Goal: Task Accomplishment & Management: Use online tool/utility

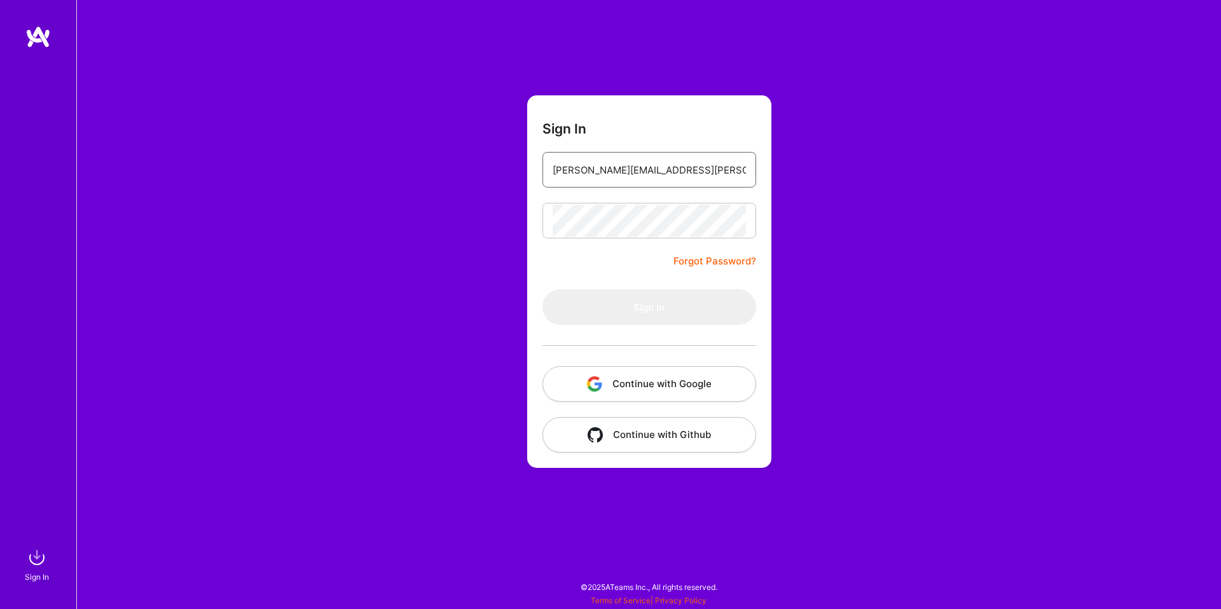
click at [640, 176] on input "[PERSON_NAME][EMAIL_ADDRESS][PERSON_NAME][DOMAIN_NAME]" at bounding box center [649, 170] width 193 height 32
click at [0, 603] on com-1password-button at bounding box center [0, 603] width 0 height 0
click at [883, 119] on div "Sign In [EMAIL_ADDRESS][DOMAIN_NAME] Forgot Password? Sign In Continue with Goo…" at bounding box center [648, 304] width 1145 height 609
click at [680, 170] on input "[EMAIL_ADDRESS][DOMAIN_NAME]" at bounding box center [649, 170] width 193 height 32
type input "[PERSON_NAME][EMAIL_ADDRESS][PERSON_NAME][DOMAIN_NAME]"
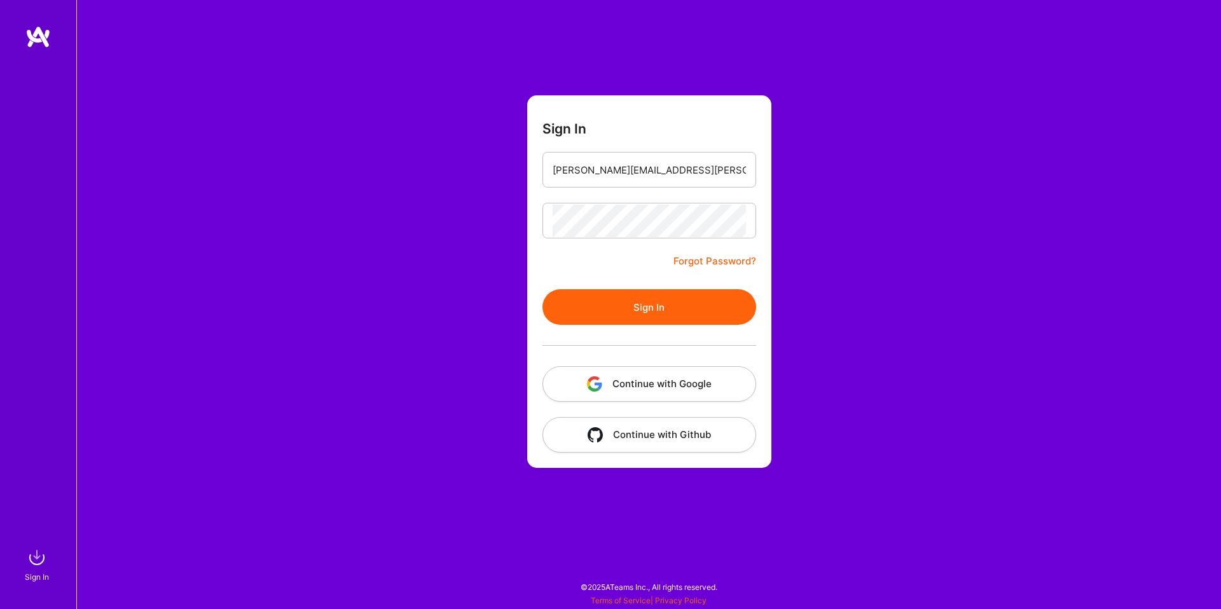
click at [643, 307] on button "Sign In" at bounding box center [650, 307] width 214 height 36
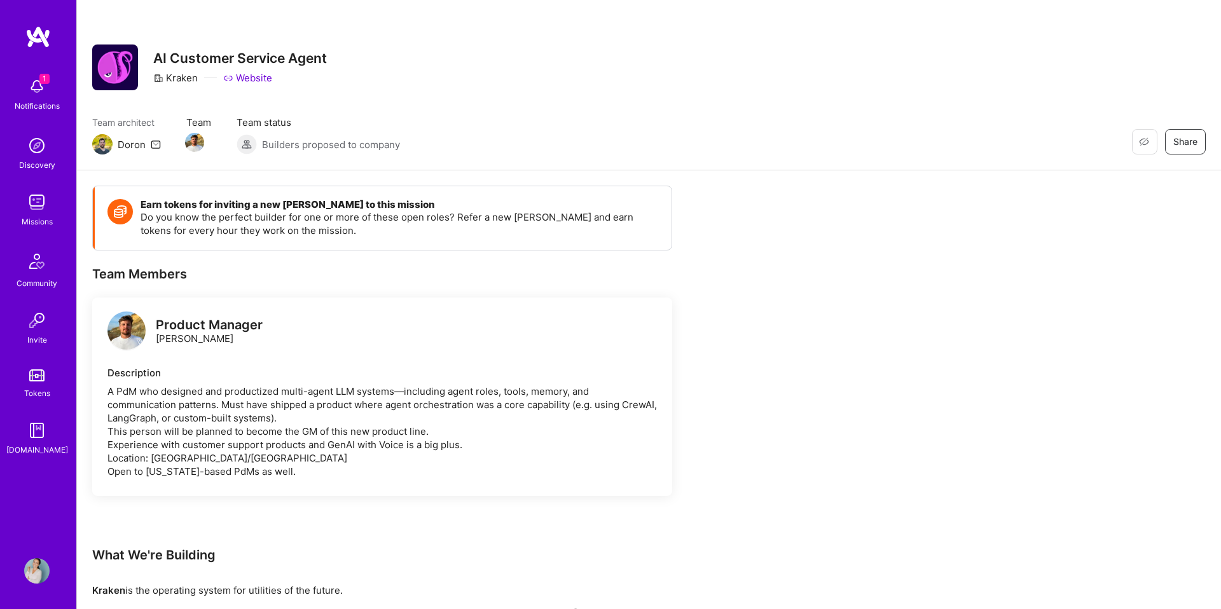
click at [38, 220] on div "Missions" at bounding box center [37, 221] width 31 height 13
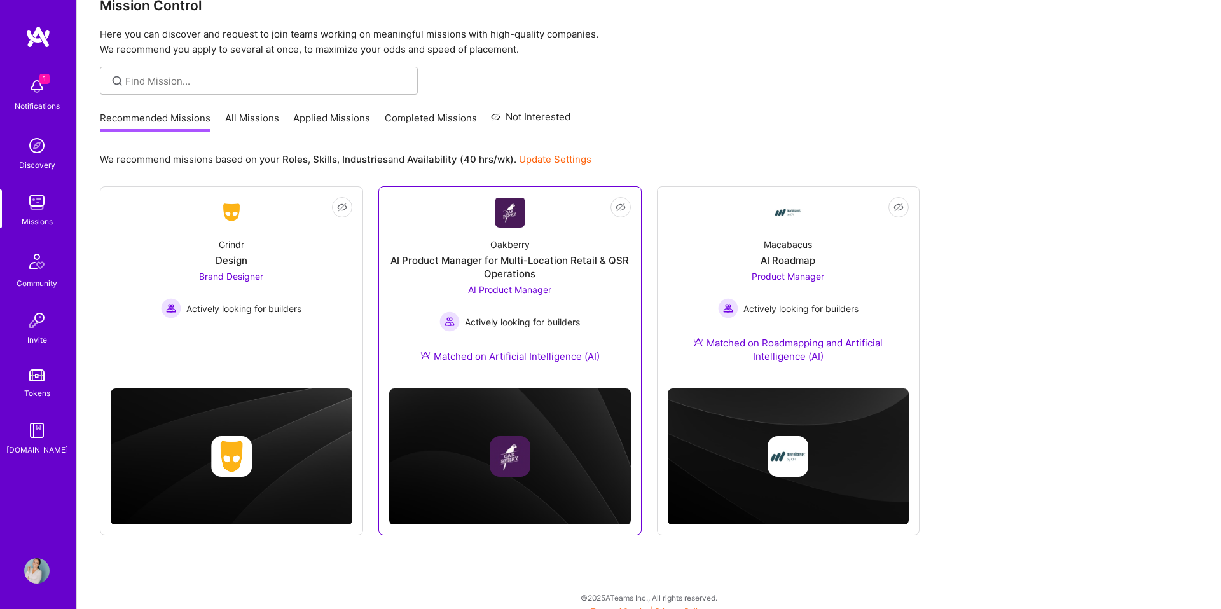
scroll to position [39, 0]
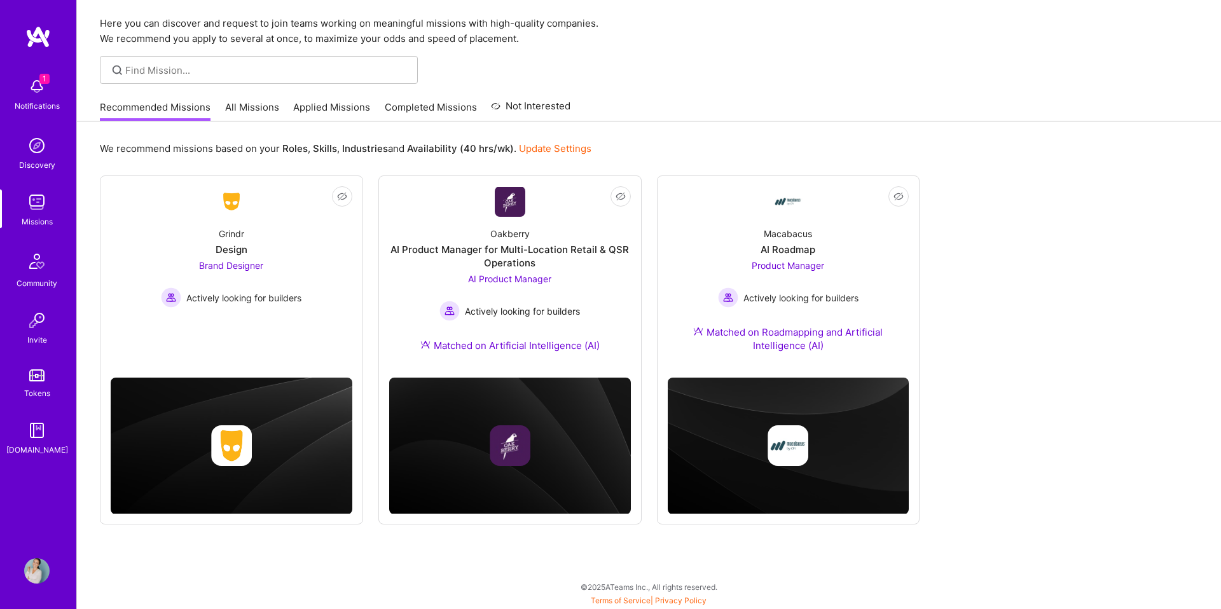
click at [265, 106] on link "All Missions" at bounding box center [252, 110] width 54 height 21
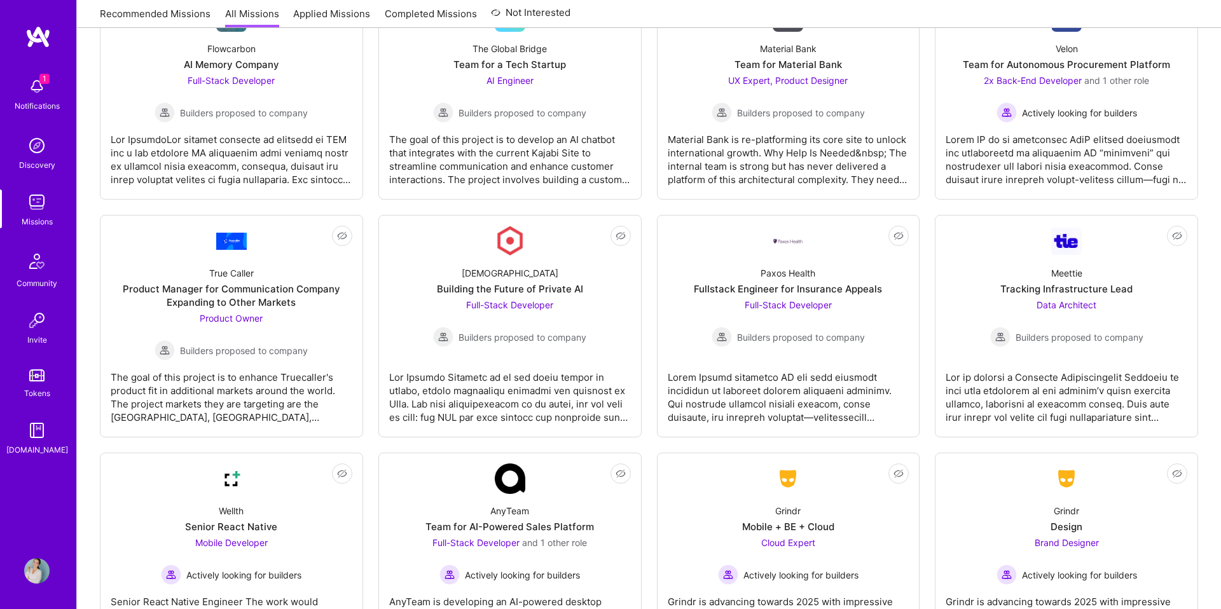
scroll to position [1691, 0]
click at [313, 294] on div "Product Manager for Communication Company Expanding to Other Markets" at bounding box center [232, 295] width 242 height 27
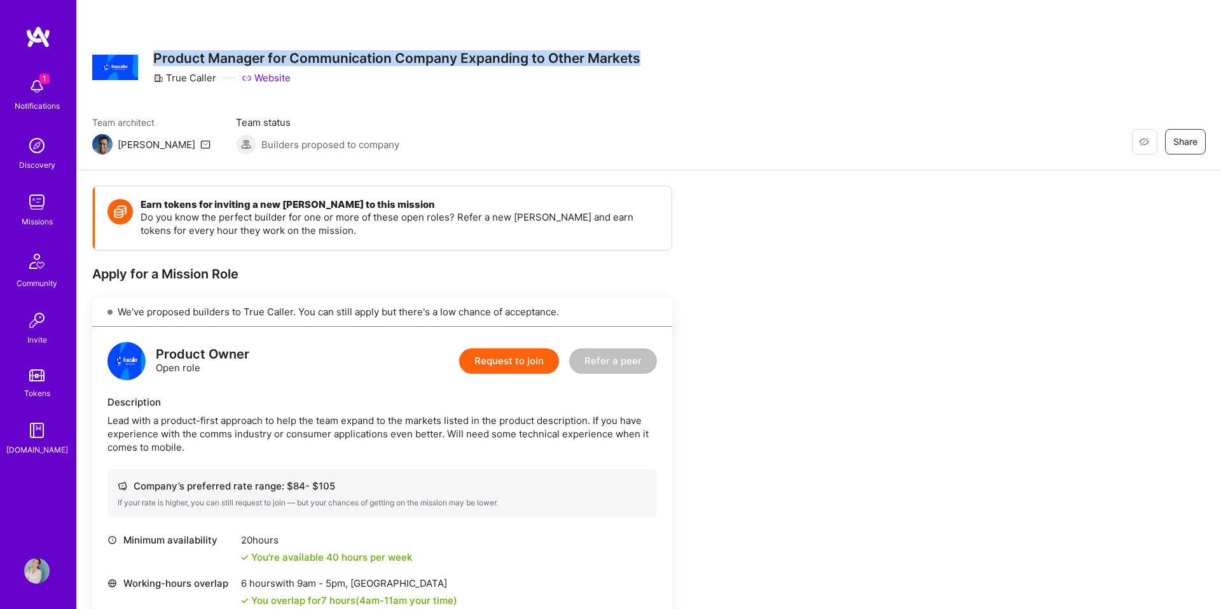
drag, startPoint x: 155, startPoint y: 55, endPoint x: 657, endPoint y: 54, distance: 501.8
click at [657, 54] on div "Restore Not Interested Share Product Manager for Communication Company Expandin…" at bounding box center [649, 68] width 1114 height 46
copy h3 "Product Manager for Communication Company Expanding to Other Markets"
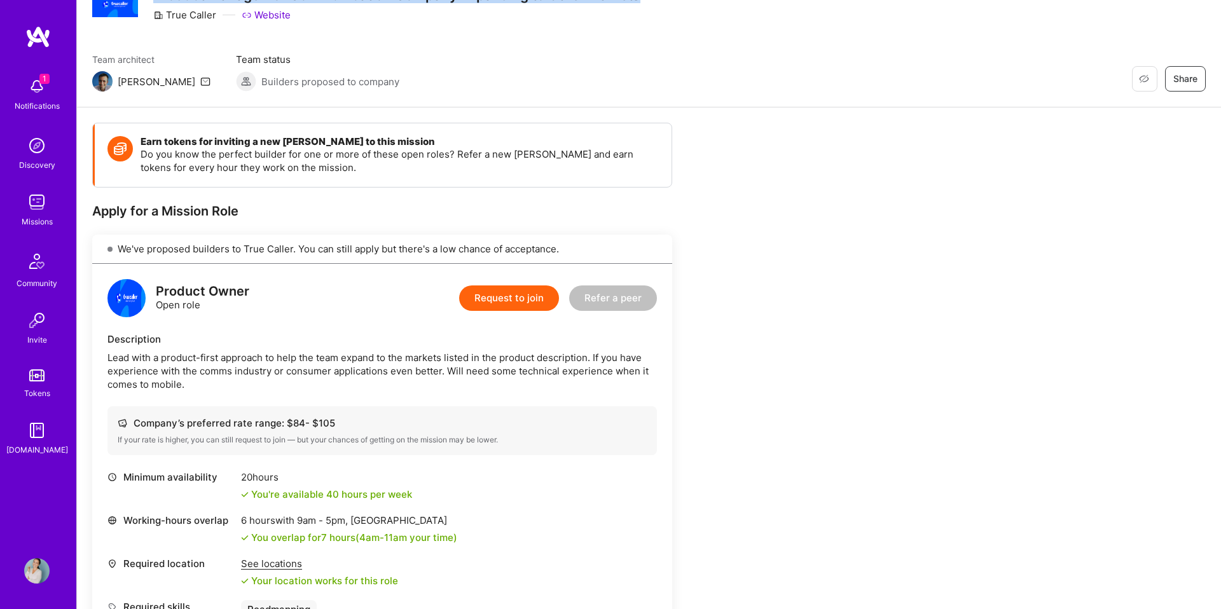
scroll to position [73, 0]
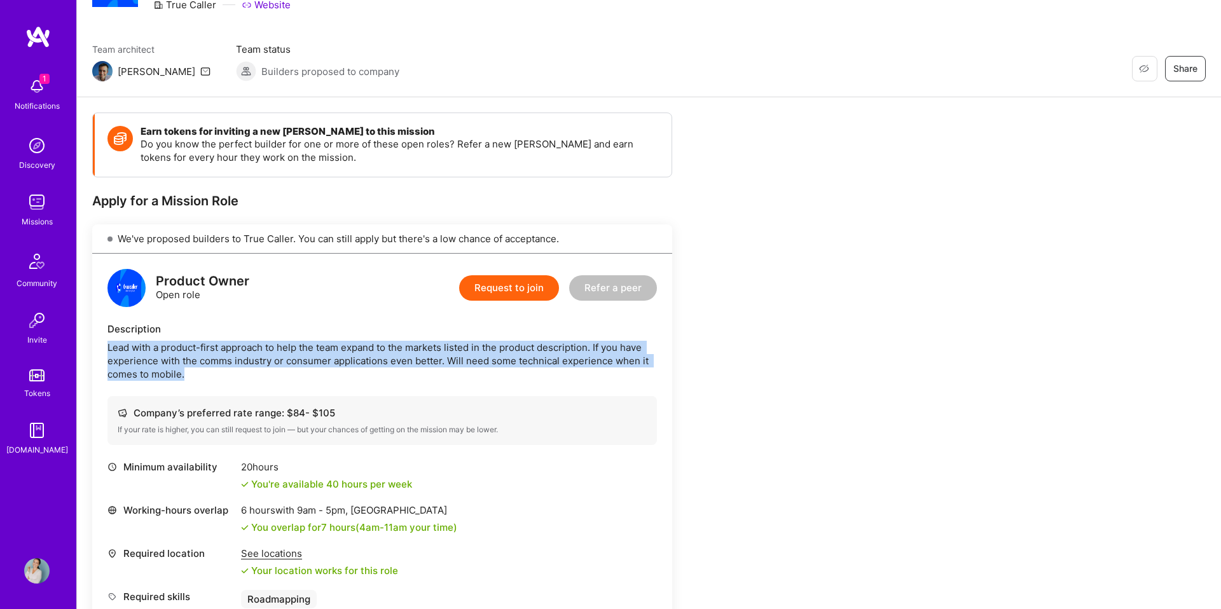
drag, startPoint x: 107, startPoint y: 349, endPoint x: 217, endPoint y: 377, distance: 112.9
click at [217, 377] on div "Lead with a product-first approach to help the team expand to the markets liste…" at bounding box center [382, 361] width 550 height 40
copy div "Lead with a product-first approach to help the team expand to the markets liste…"
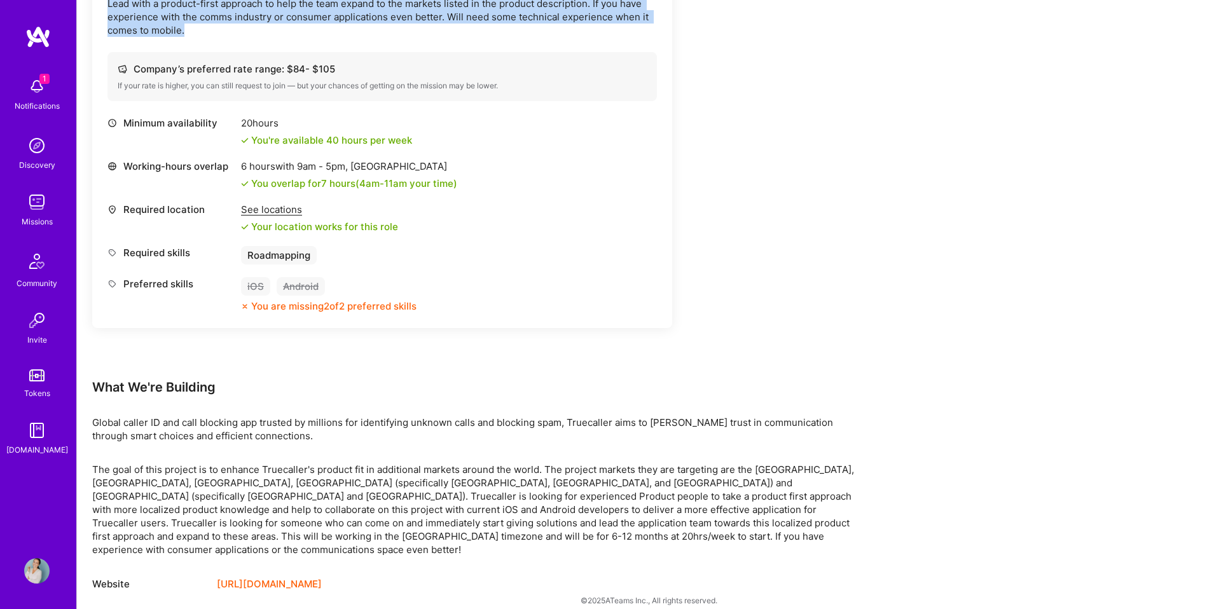
scroll to position [0, 0]
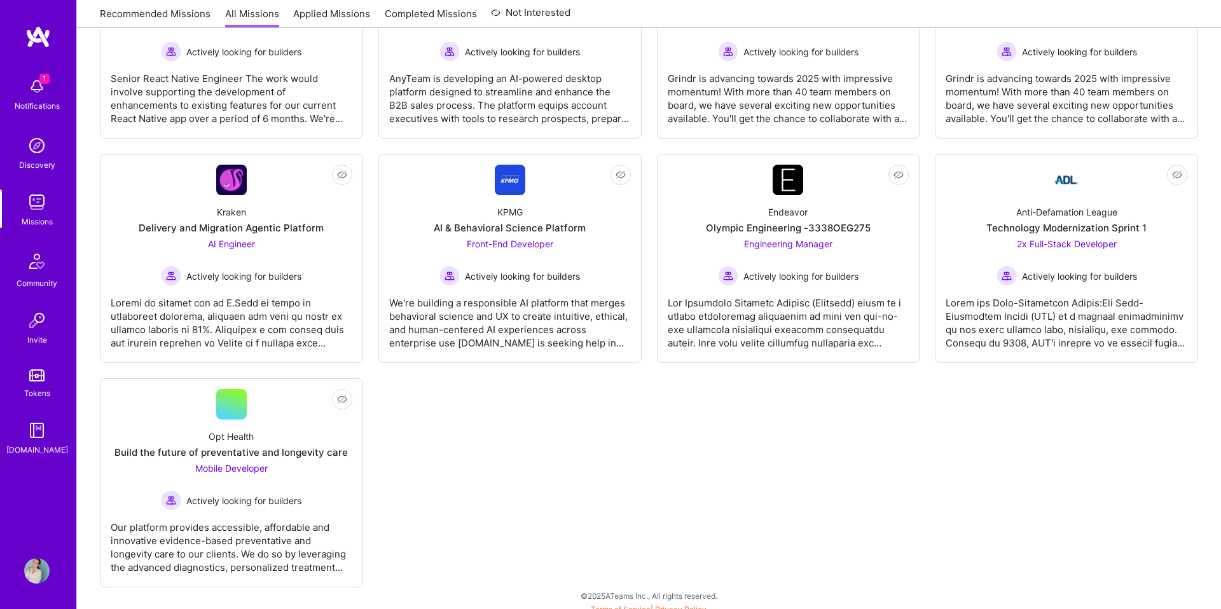
scroll to position [2223, 0]
